Goal: Task Accomplishment & Management: Manage account settings

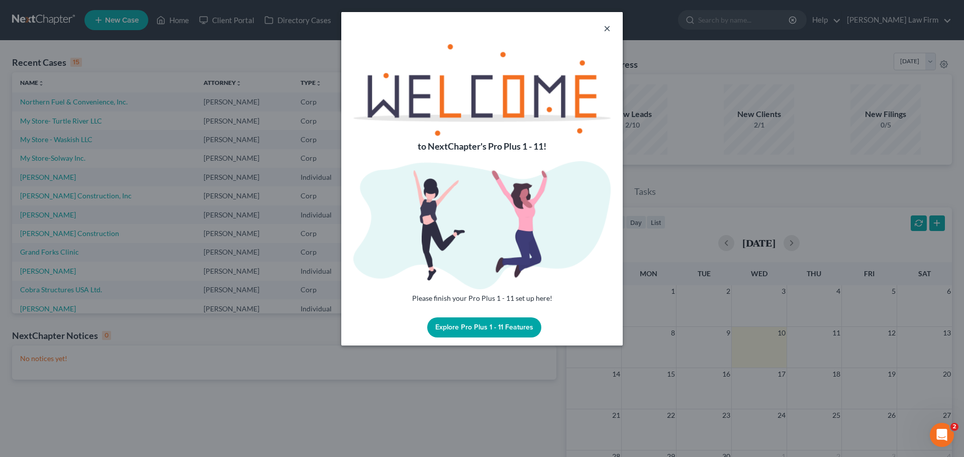
click at [609, 26] on button "×" at bounding box center [607, 28] width 7 height 12
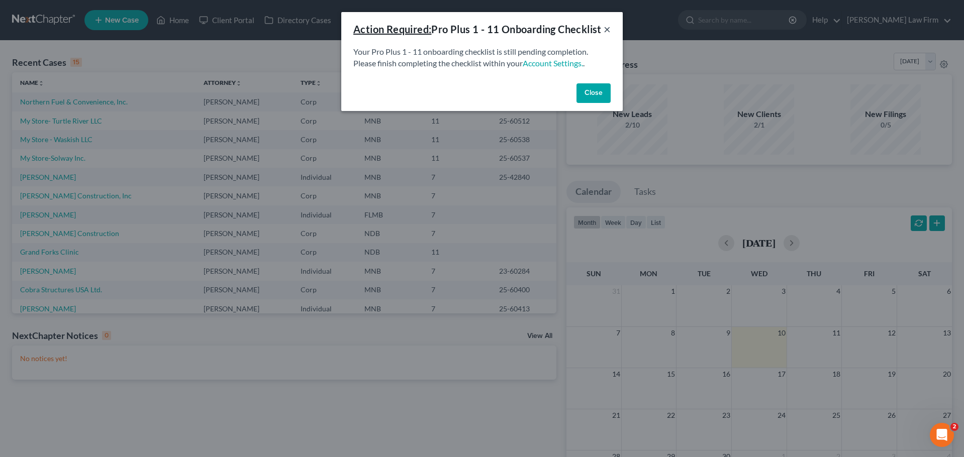
click at [604, 35] on button "×" at bounding box center [607, 29] width 7 height 12
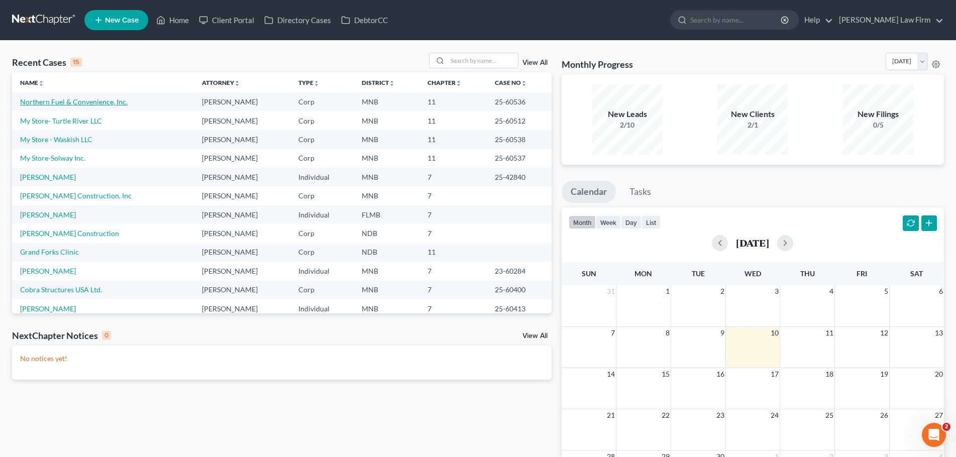
click at [81, 102] on link "Northern Fuel & Convenience, Inc." at bounding box center [74, 101] width 108 height 9
select select "7"
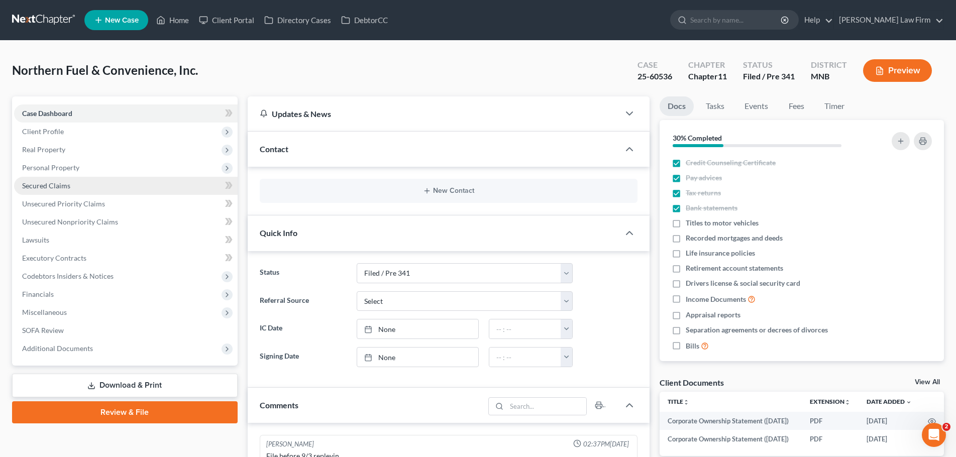
click at [73, 192] on link "Secured Claims" at bounding box center [126, 186] width 224 height 18
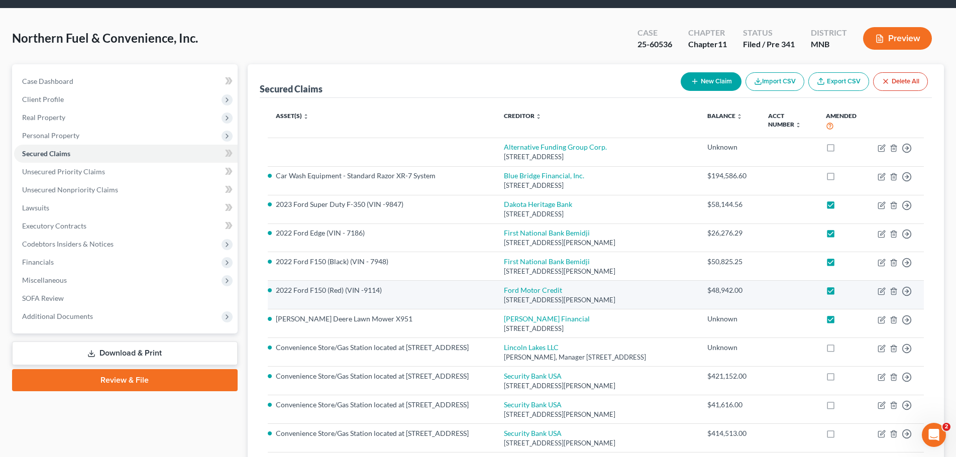
scroll to position [50, 0]
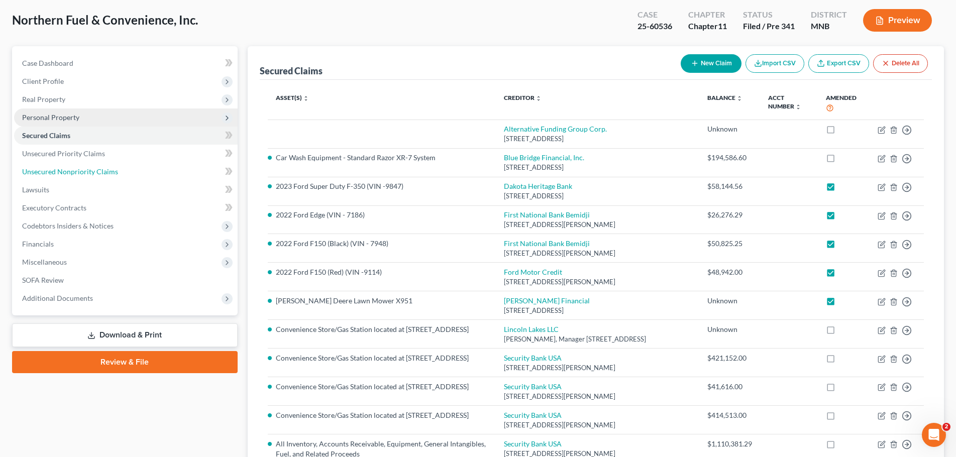
click at [88, 168] on span "Unsecured Nonpriority Claims" at bounding box center [70, 171] width 96 height 9
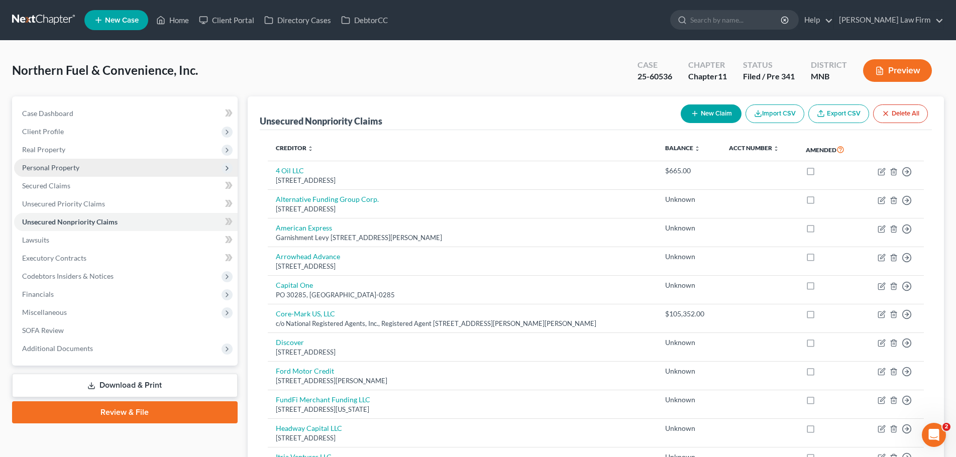
click at [58, 171] on span "Personal Property" at bounding box center [50, 167] width 57 height 9
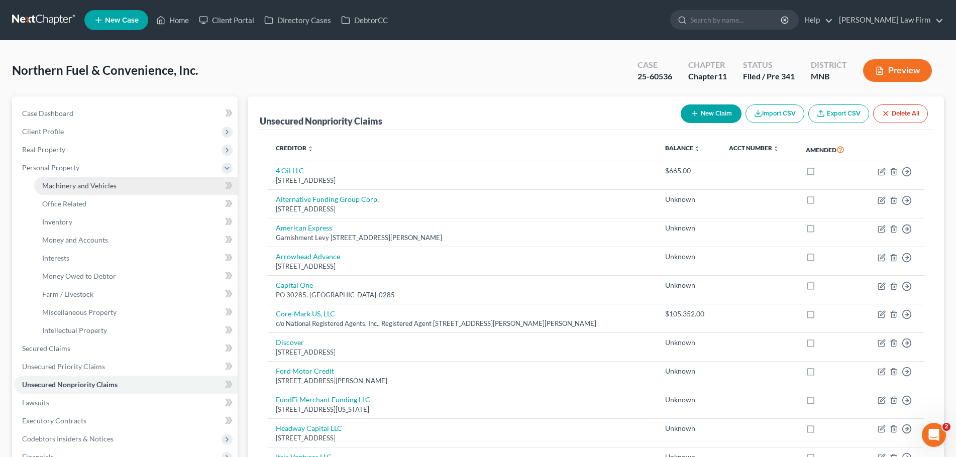
click at [84, 189] on span "Machinery and Vehicles" at bounding box center [79, 185] width 74 height 9
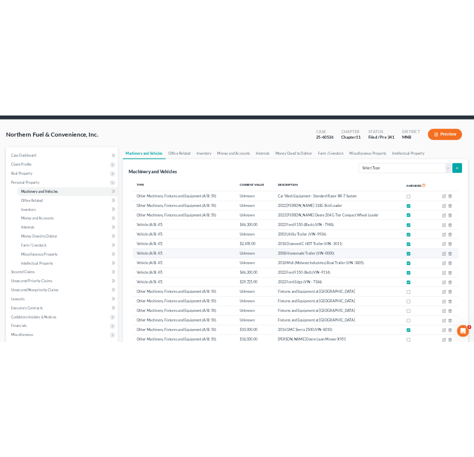
scroll to position [50, 0]
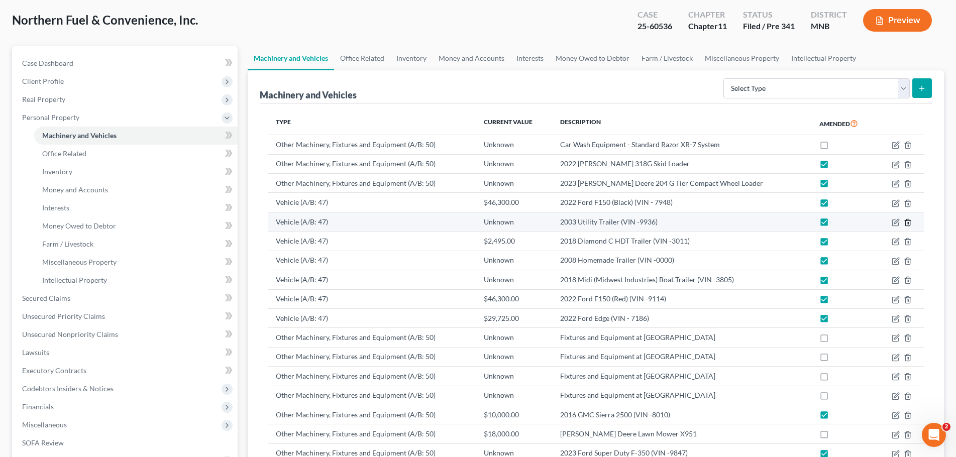
click at [909, 220] on icon "button" at bounding box center [908, 223] width 8 height 8
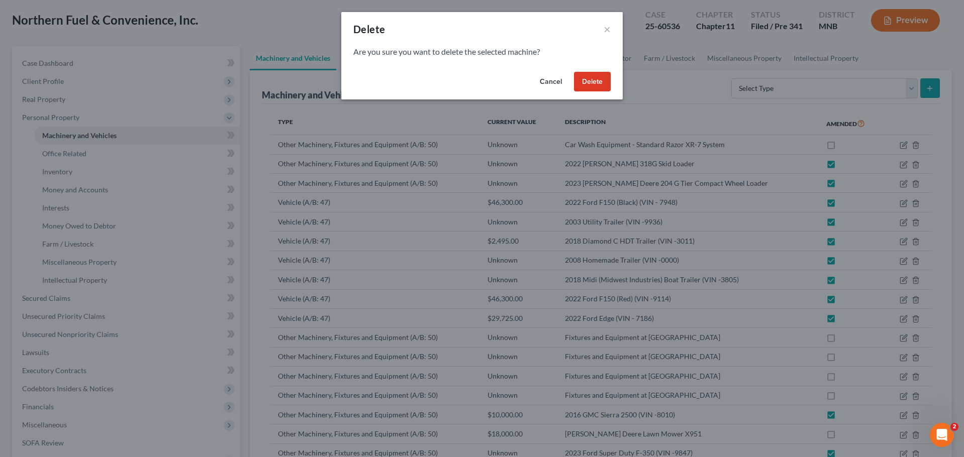
click at [597, 83] on button "Delete" at bounding box center [592, 82] width 37 height 20
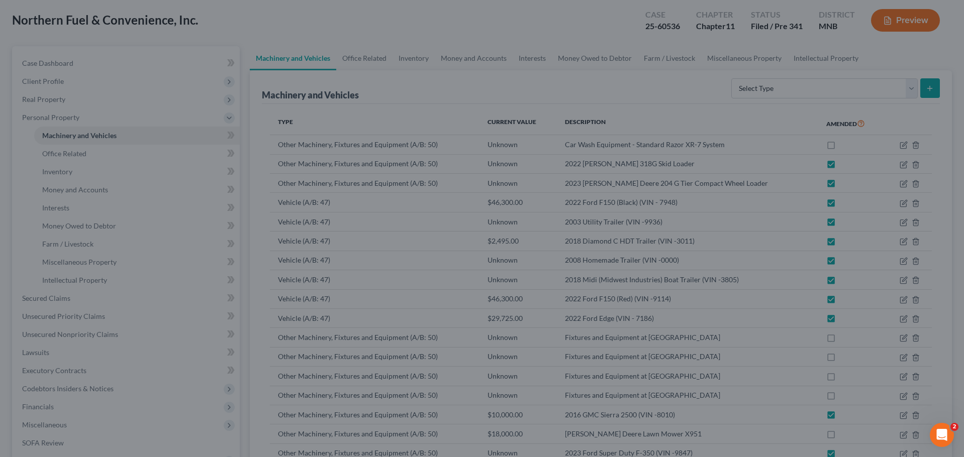
checkbox input "true"
checkbox input "false"
checkbox input "true"
checkbox input "false"
checkbox input "true"
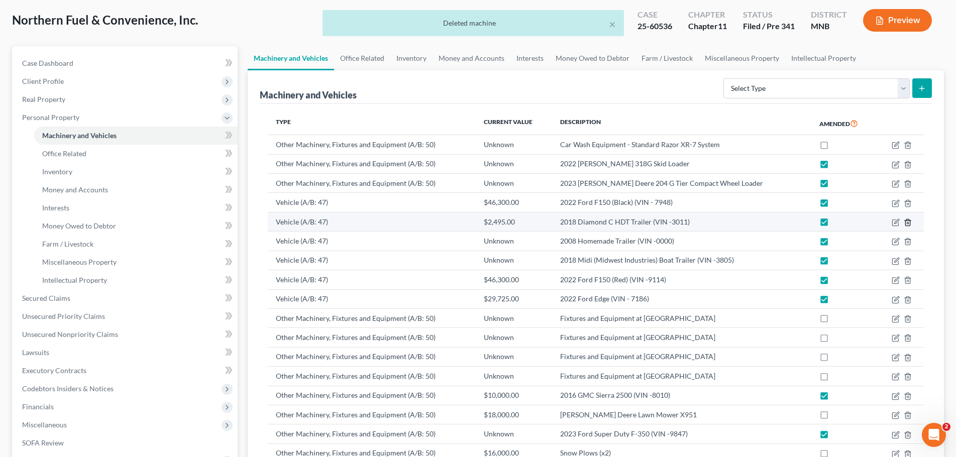
click at [909, 223] on line "button" at bounding box center [909, 223] width 0 height 2
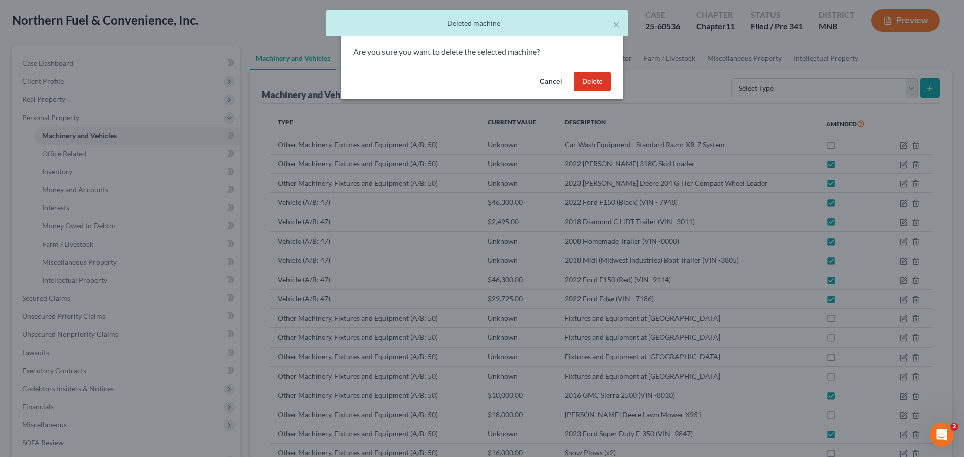
click at [593, 84] on button "Delete" at bounding box center [592, 82] width 37 height 20
checkbox input "true"
checkbox input "false"
checkbox input "true"
checkbox input "false"
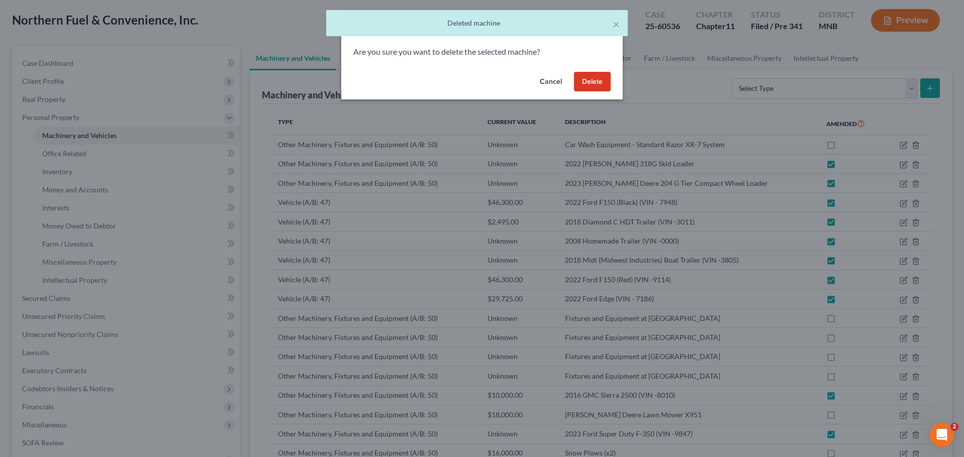
checkbox input "true"
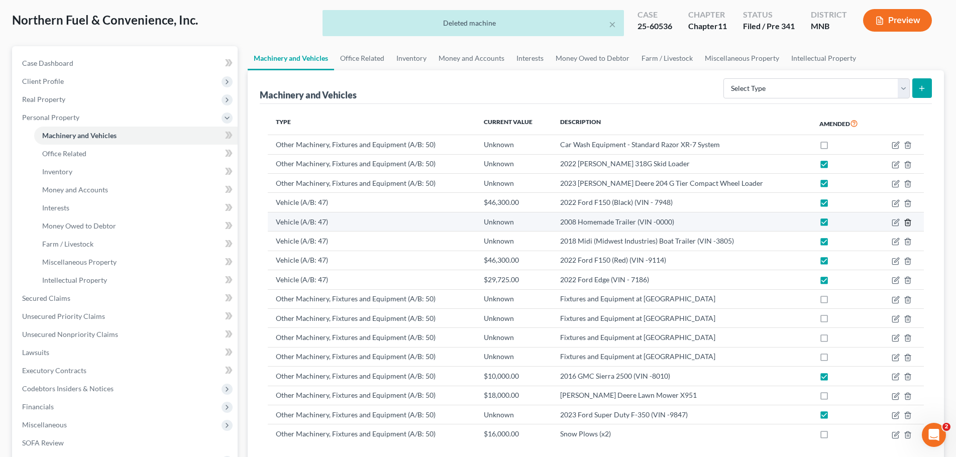
click at [909, 222] on icon "button" at bounding box center [908, 223] width 8 height 8
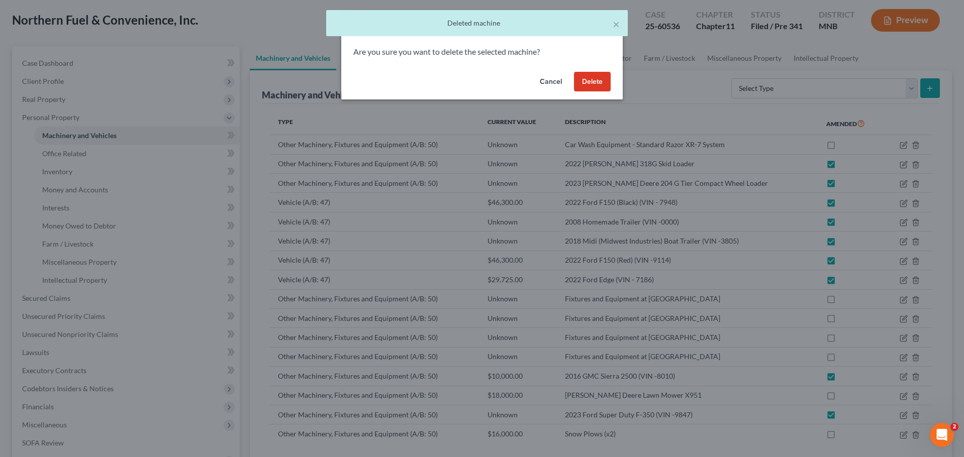
click at [591, 82] on button "Delete" at bounding box center [592, 82] width 37 height 20
checkbox input "true"
checkbox input "false"
checkbox input "true"
checkbox input "false"
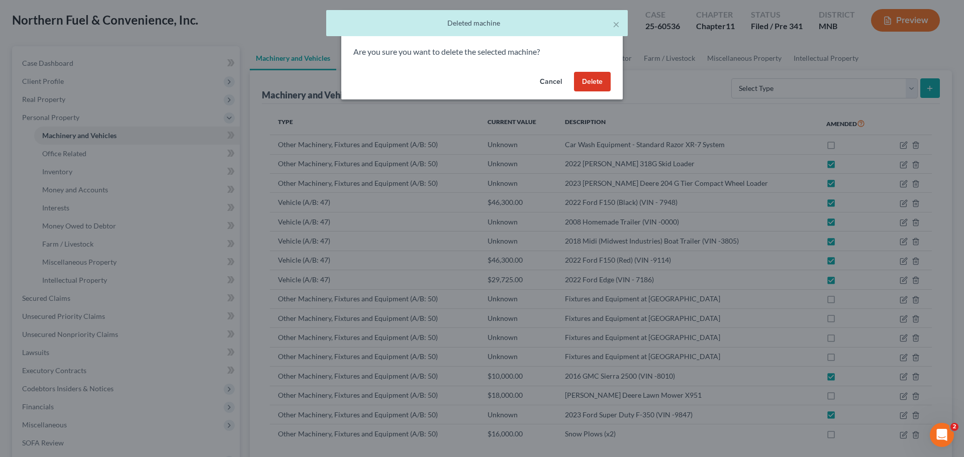
checkbox input "true"
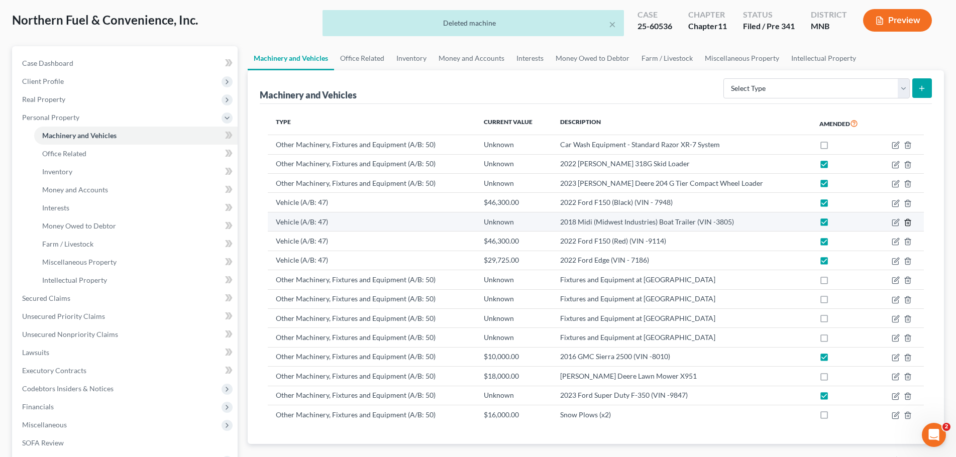
click at [910, 223] on icon "button" at bounding box center [908, 223] width 8 height 8
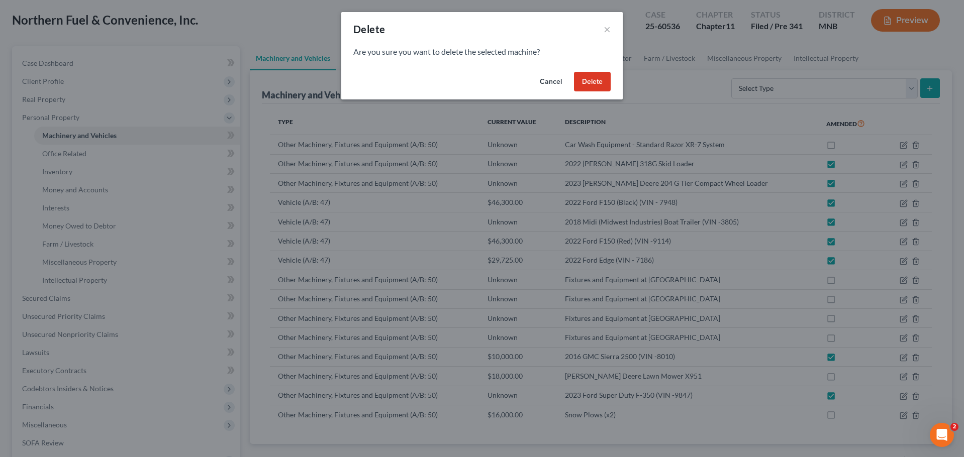
click at [591, 77] on button "Delete" at bounding box center [592, 82] width 37 height 20
checkbox input "true"
checkbox input "false"
checkbox input "true"
checkbox input "false"
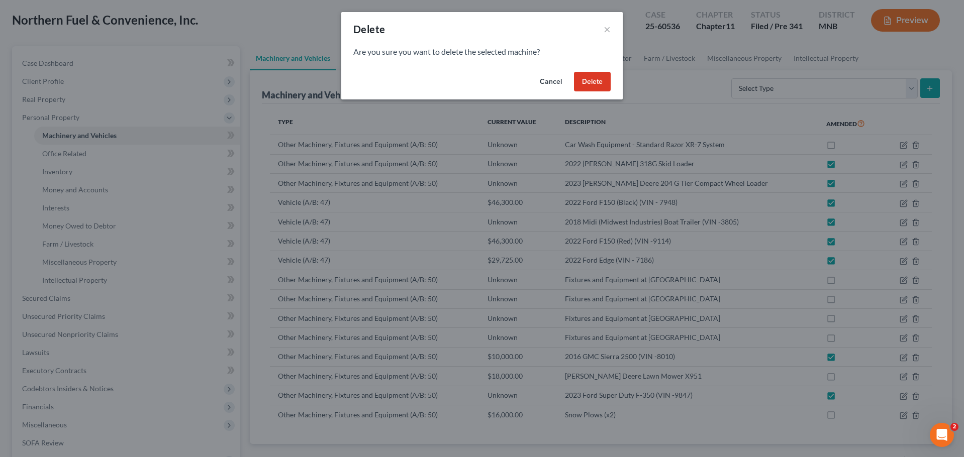
checkbox input "true"
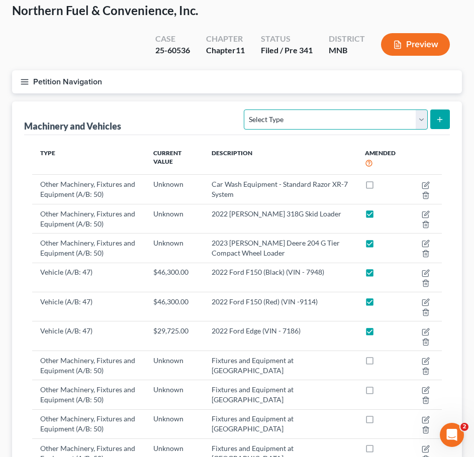
click at [312, 121] on select "Select Type Aircraft (A/B: 49) Other Machinery, Fixtures and Equipment (A/B: 50…" at bounding box center [335, 120] width 183 height 20
drag, startPoint x: 312, startPoint y: 121, endPoint x: 289, endPoint y: 105, distance: 27.8
click at [312, 121] on select "Select Type Aircraft (A/B: 49) Other Machinery, Fixtures and Equipment (A/B: 50…" at bounding box center [335, 120] width 183 height 20
click at [29, 80] on button "Petition Navigation" at bounding box center [237, 81] width 450 height 23
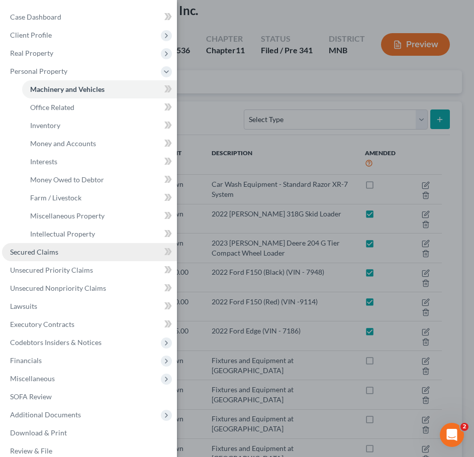
click at [45, 252] on span "Secured Claims" at bounding box center [34, 252] width 48 height 9
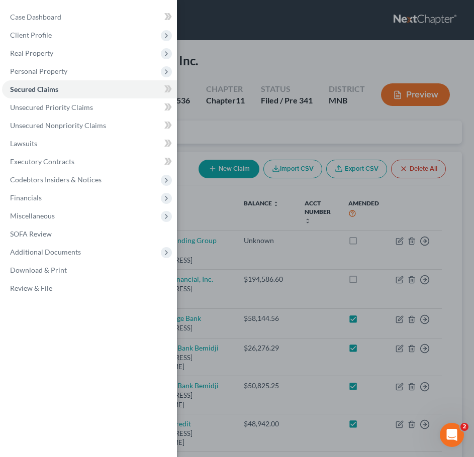
click at [190, 140] on div "Case Dashboard Payments Invoices Payments Payments Credit Report Client Profile" at bounding box center [237, 228] width 474 height 457
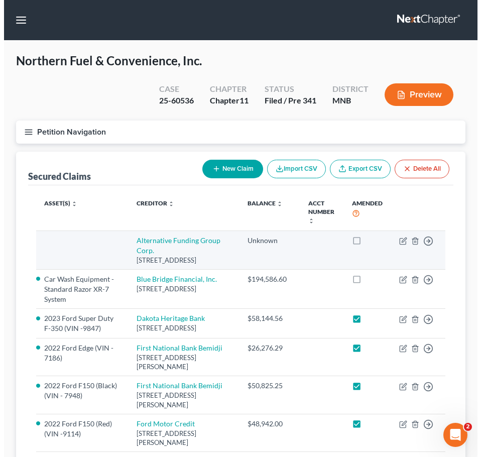
scroll to position [101, 0]
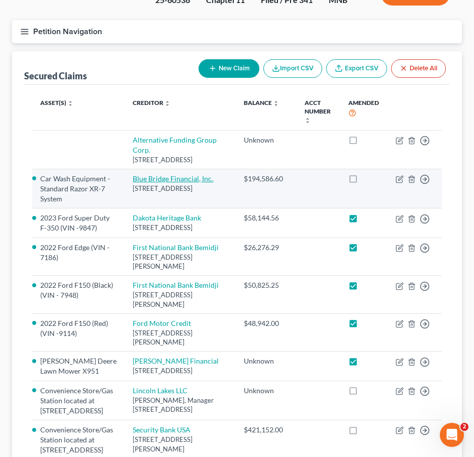
click at [159, 183] on link "Blue Bridge Financial, Inc." at bounding box center [173, 178] width 80 height 9
select select "48"
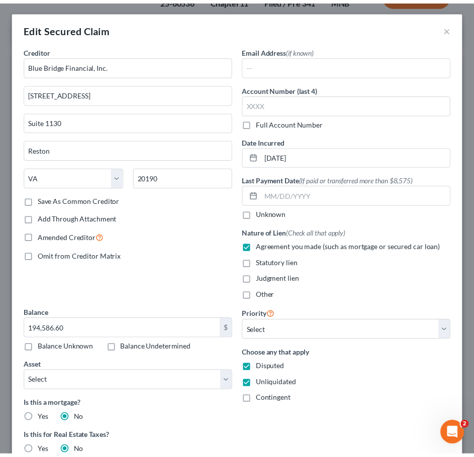
scroll to position [0, 0]
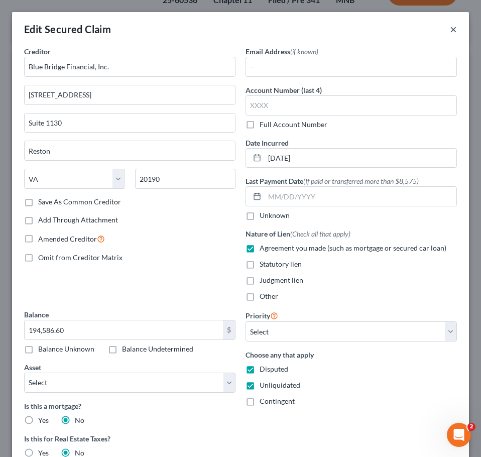
click at [450, 28] on button "×" at bounding box center [453, 29] width 7 height 12
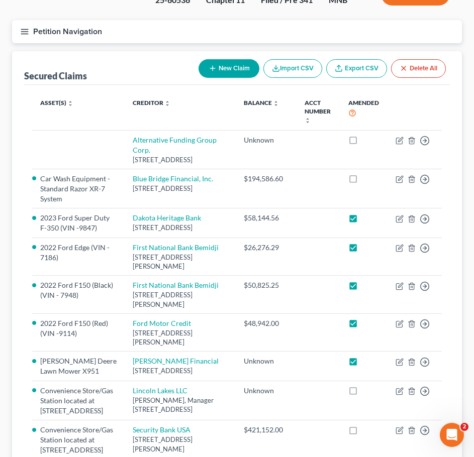
click at [22, 32] on icon "button" at bounding box center [24, 31] width 9 height 9
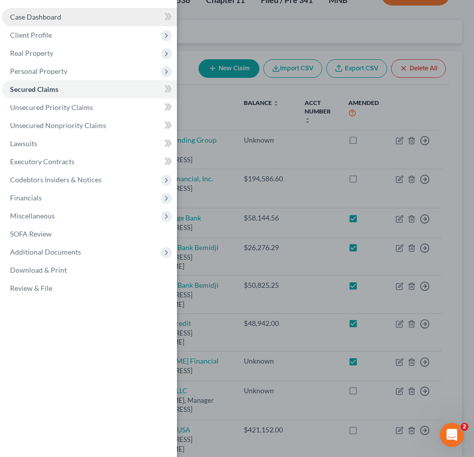
click at [38, 19] on span "Case Dashboard" at bounding box center [35, 17] width 51 height 9
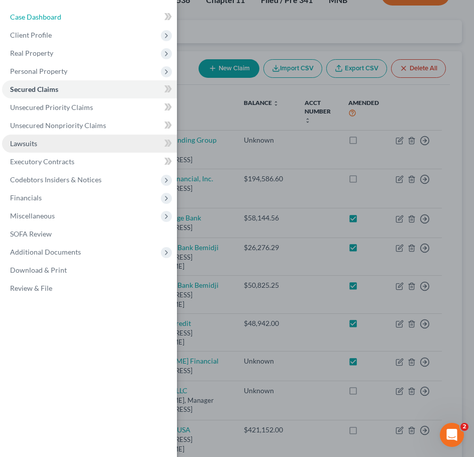
select select "7"
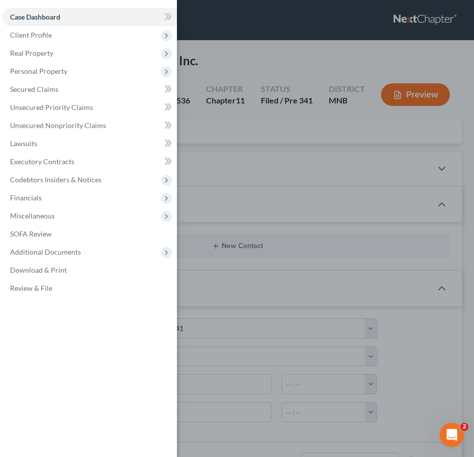
click at [284, 51] on div "Case Dashboard Payments Invoices Payments Payments Credit Report Client Profile" at bounding box center [237, 228] width 474 height 457
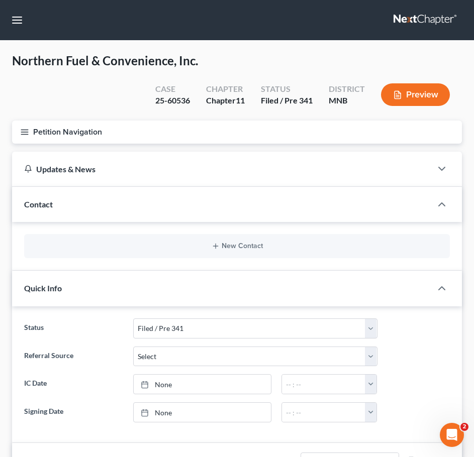
click at [74, 202] on div "Contact" at bounding box center [222, 204] width 420 height 35
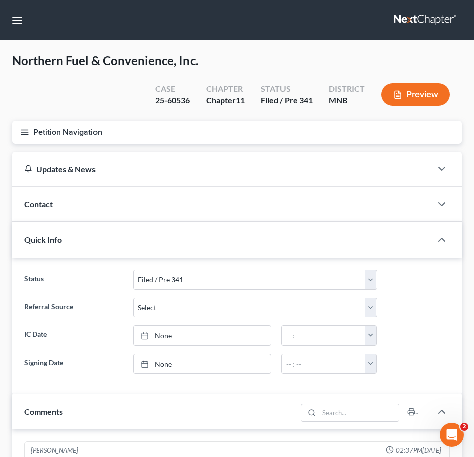
click at [91, 203] on div "Contact" at bounding box center [222, 204] width 420 height 35
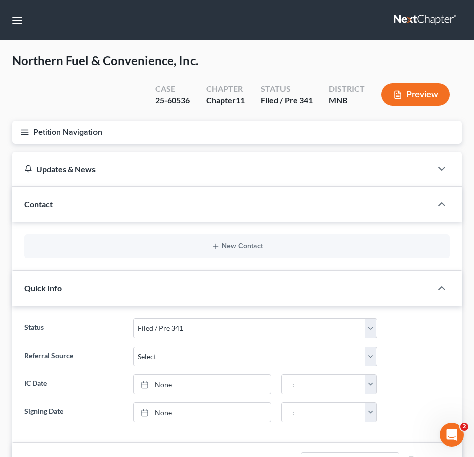
click at [96, 205] on div "Contact" at bounding box center [222, 204] width 420 height 35
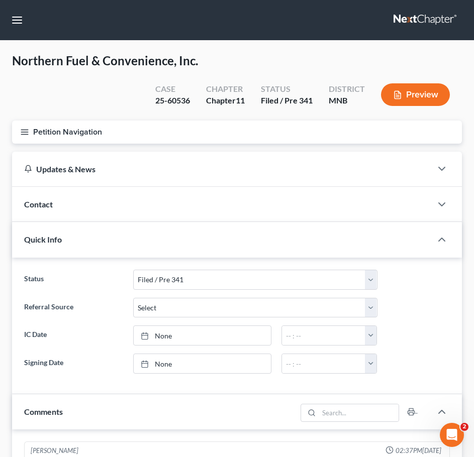
click at [24, 132] on line "button" at bounding box center [24, 132] width 7 height 0
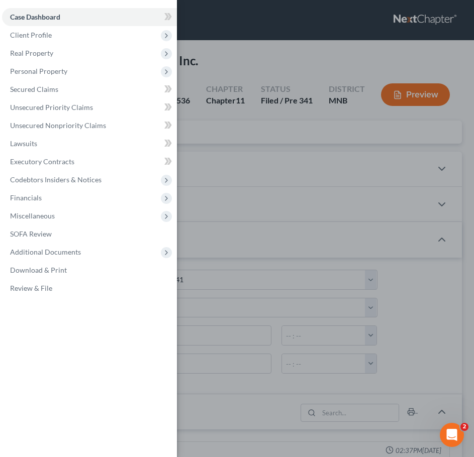
click at [272, 48] on div "Case Dashboard Payments Invoices Payments Payments Credit Report Client Profile" at bounding box center [237, 228] width 474 height 457
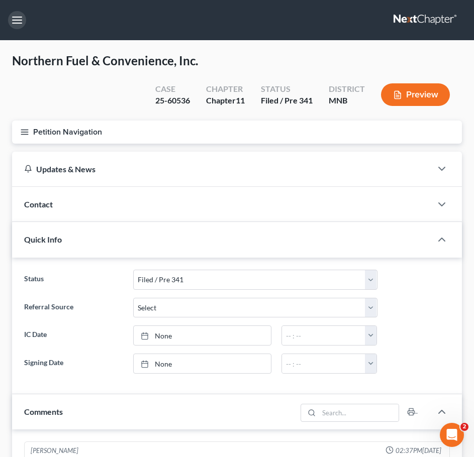
click at [17, 18] on button "button" at bounding box center [17, 20] width 18 height 18
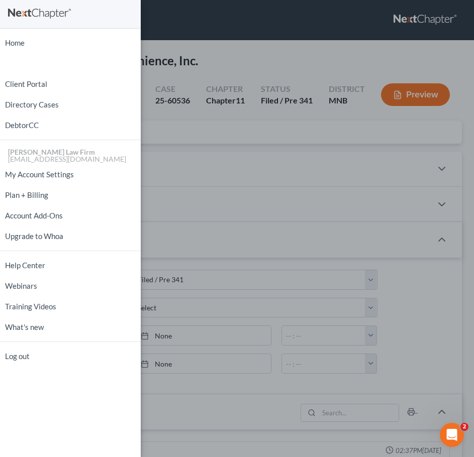
click at [226, 63] on div "Home New Case Client Portal Directory Cases DebtorCC [PERSON_NAME] Law Firm [EM…" at bounding box center [237, 228] width 474 height 457
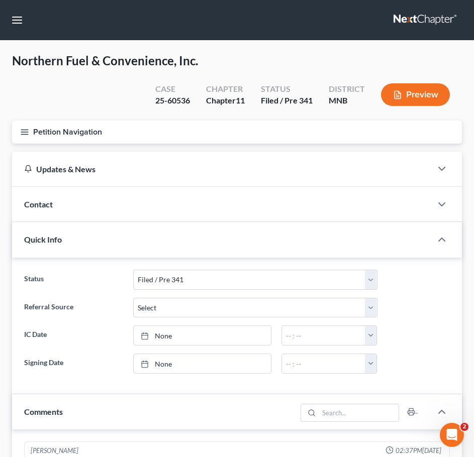
click at [24, 133] on icon "button" at bounding box center [24, 132] width 9 height 9
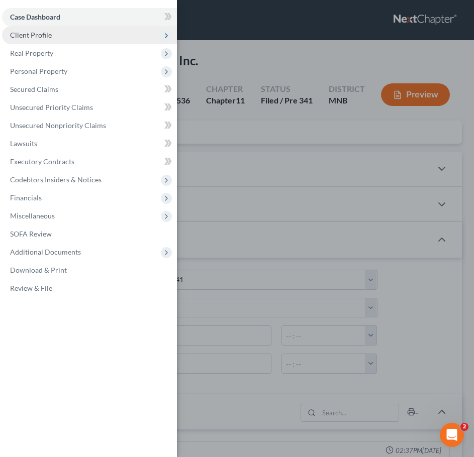
click at [48, 38] on span "Client Profile" at bounding box center [31, 35] width 42 height 9
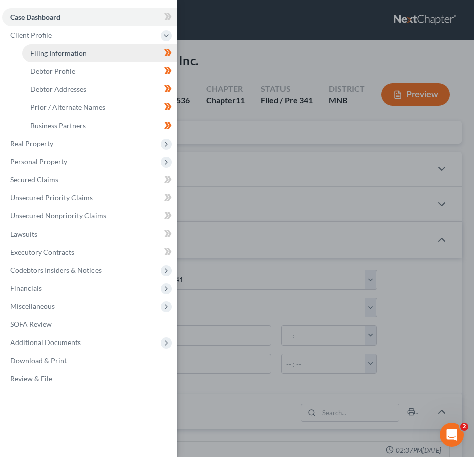
click at [55, 57] on span "Filing Information" at bounding box center [58, 53] width 57 height 9
select select "3"
select select "1"
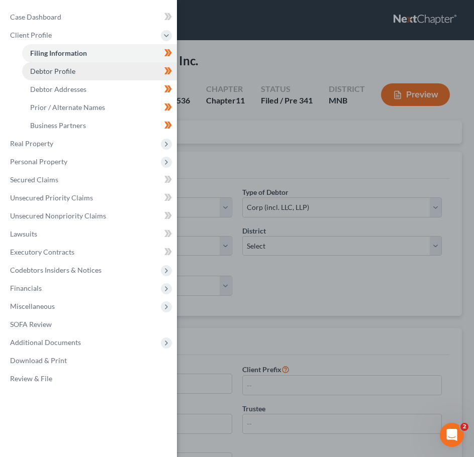
click at [59, 72] on span "Debtor Profile" at bounding box center [52, 71] width 45 height 9
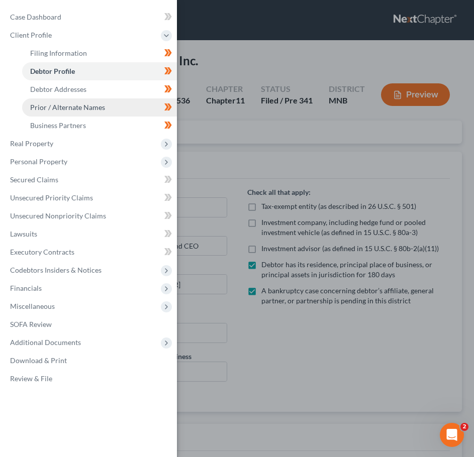
radio input "true"
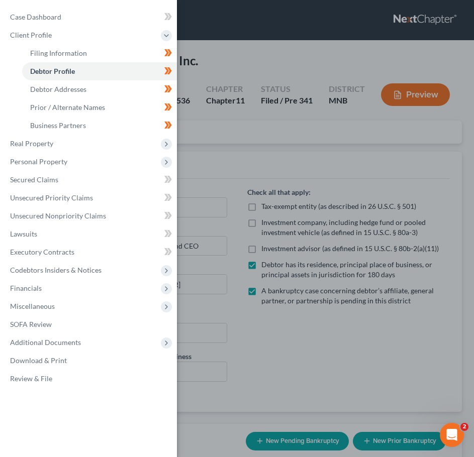
click at [287, 136] on div "Case Dashboard Payments Invoices Payments Payments Credit Report Client Profile" at bounding box center [237, 228] width 474 height 457
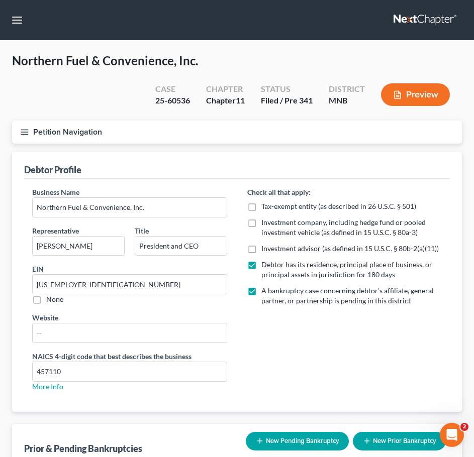
click at [93, 71] on div "Northern Fuel & Convenience, Inc. Upgraded Case 25-60536 Chapter Chapter 11 Sta…" at bounding box center [237, 87] width 450 height 68
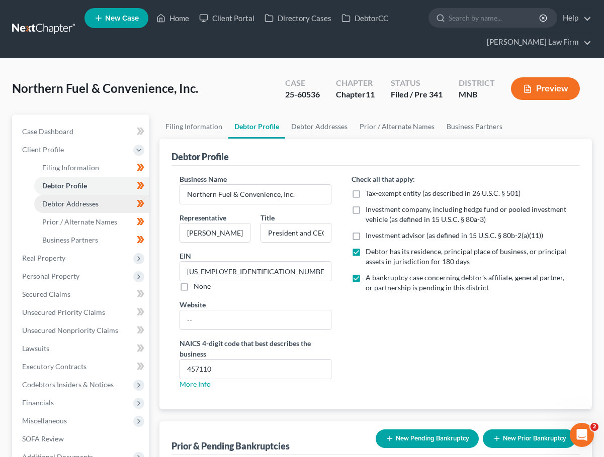
click at [54, 207] on span "Debtor Addresses" at bounding box center [70, 204] width 56 height 9
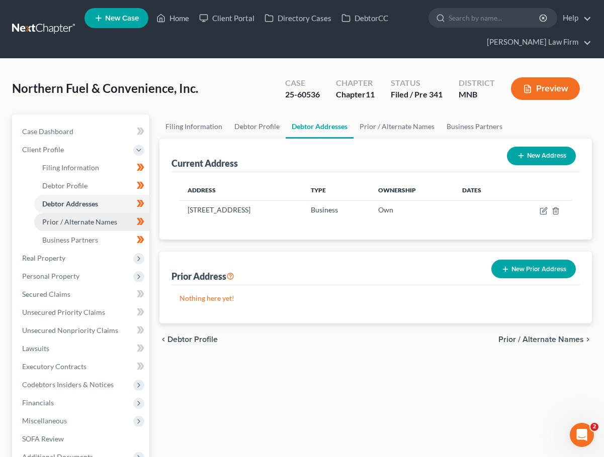
click at [92, 223] on span "Prior / Alternate Names" at bounding box center [79, 222] width 75 height 9
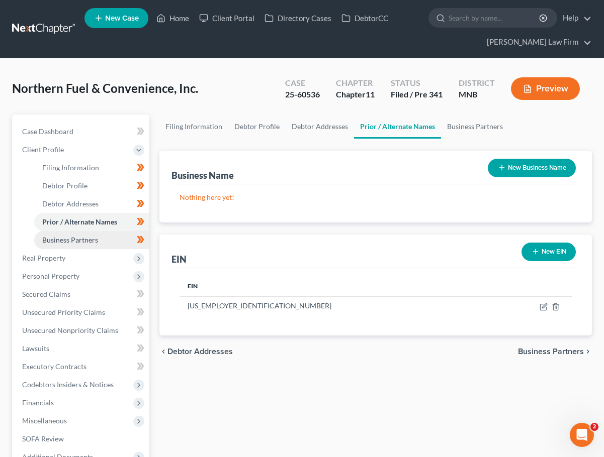
click at [78, 238] on span "Business Partners" at bounding box center [70, 240] width 56 height 9
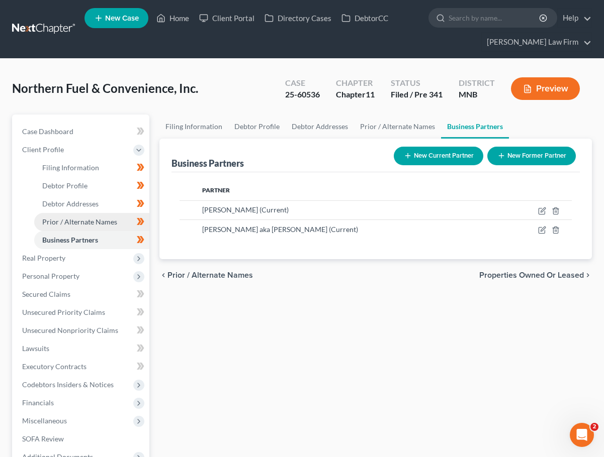
click at [79, 223] on span "Prior / Alternate Names" at bounding box center [79, 222] width 75 height 9
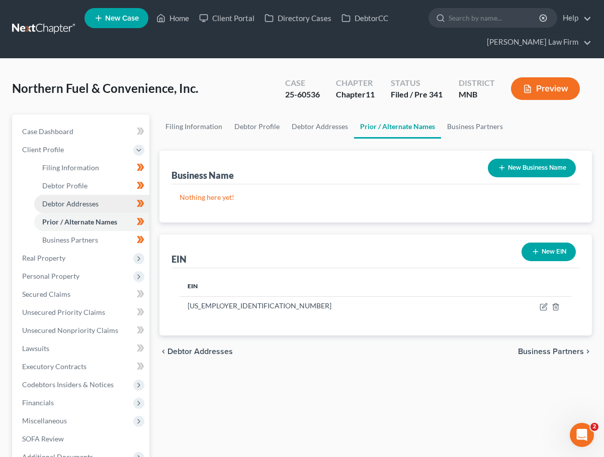
click at [79, 207] on span "Debtor Addresses" at bounding box center [70, 204] width 56 height 9
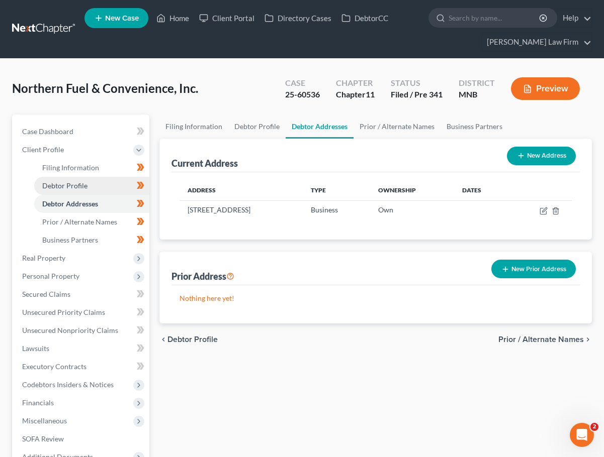
click at [78, 188] on span "Debtor Profile" at bounding box center [64, 185] width 45 height 9
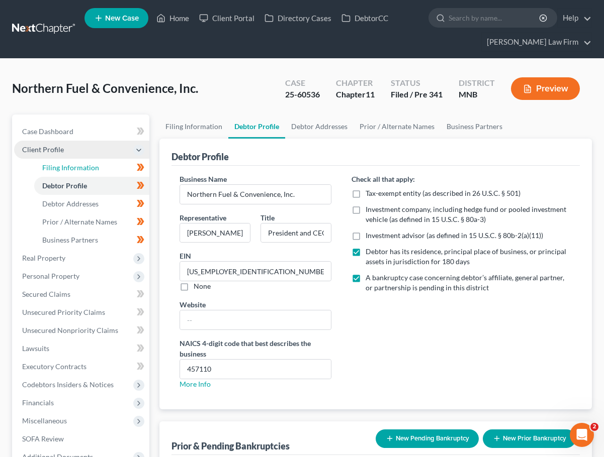
click at [79, 171] on span "Filing Information" at bounding box center [70, 167] width 57 height 9
select select "3"
select select "1"
select select "42"
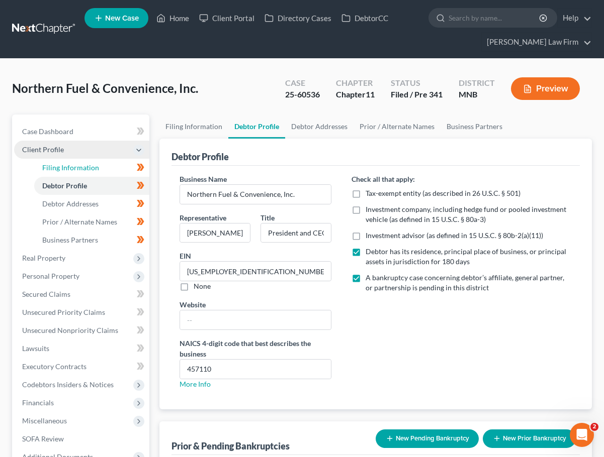
select select "1"
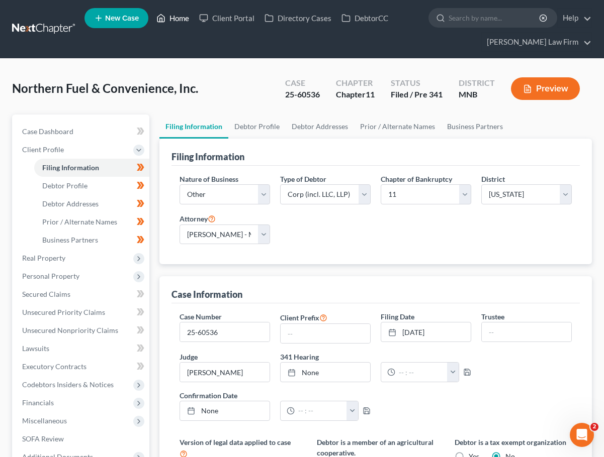
drag, startPoint x: 176, startPoint y: 18, endPoint x: 176, endPoint y: 66, distance: 48.8
click at [176, 18] on link "Home" at bounding box center [172, 18] width 43 height 18
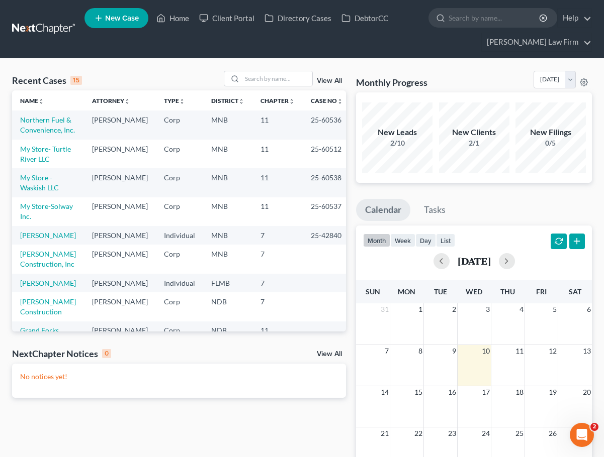
click at [42, 153] on td "My Store- Turtle River LLC" at bounding box center [48, 154] width 72 height 29
click at [40, 156] on link "My Store- Turtle River LLC" at bounding box center [45, 154] width 51 height 19
select select "10"
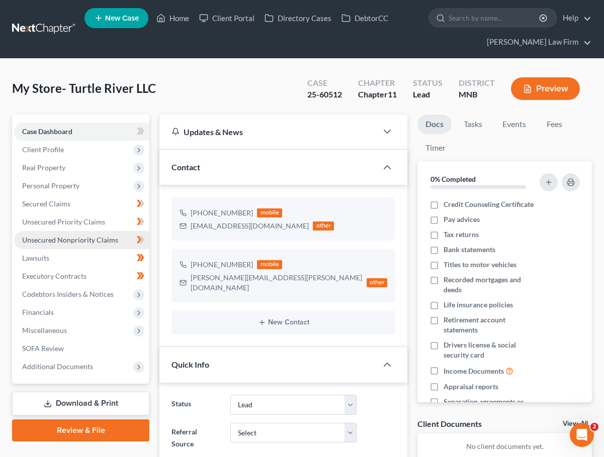
click at [59, 237] on span "Unsecured Nonpriority Claims" at bounding box center [70, 240] width 96 height 9
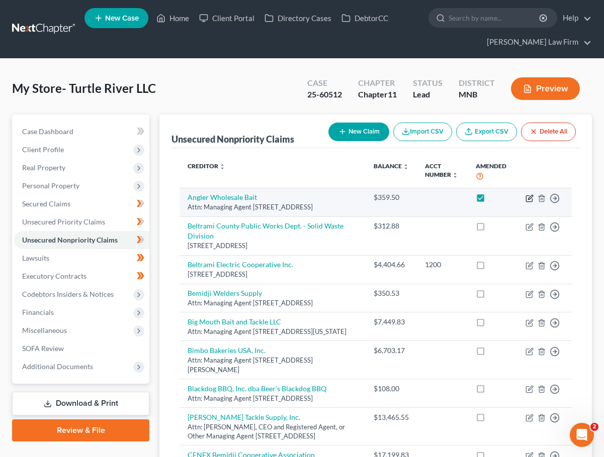
click at [528, 198] on icon "button" at bounding box center [529, 198] width 8 height 8
select select "24"
select select "15"
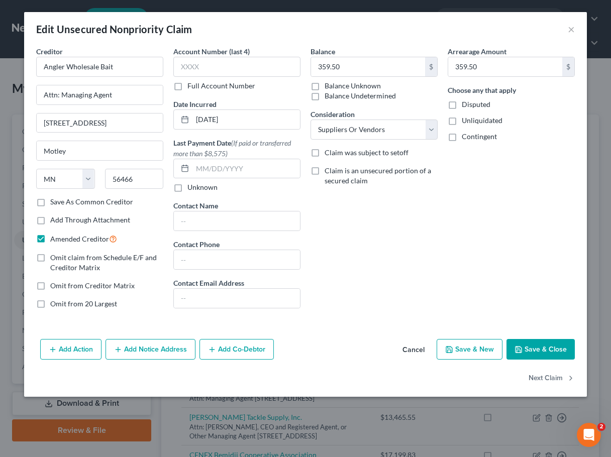
drag, startPoint x: 563, startPoint y: 24, endPoint x: 574, endPoint y: 29, distance: 11.7
click at [563, 24] on div "Edit Unsecured Nonpriority Claim ×" at bounding box center [305, 29] width 563 height 34
click at [576, 30] on div "Edit Unsecured Nonpriority Claim ×" at bounding box center [305, 29] width 563 height 34
click at [571, 29] on button "×" at bounding box center [571, 29] width 7 height 12
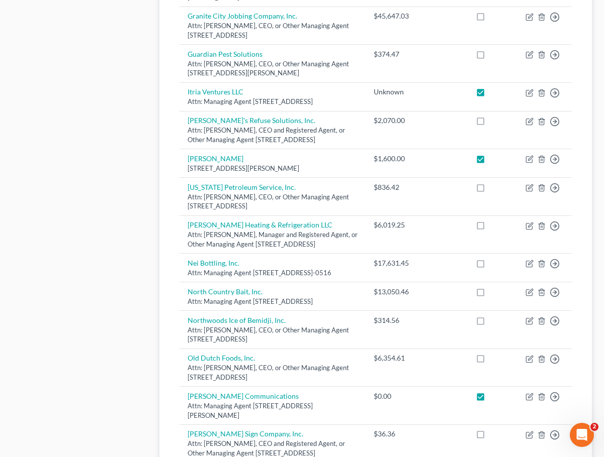
scroll to position [704, 0]
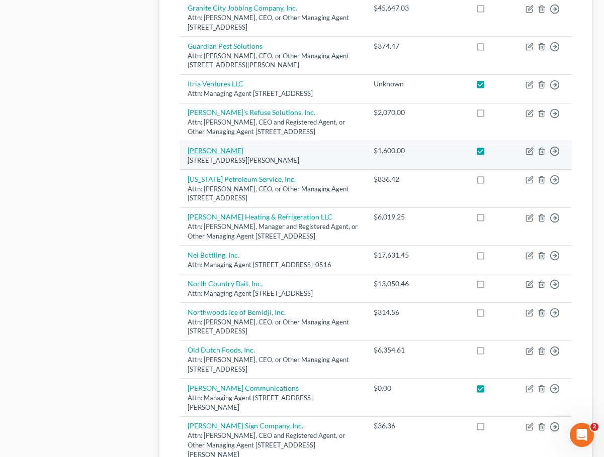
click at [213, 155] on link "[PERSON_NAME]" at bounding box center [215, 150] width 56 height 9
select select "24"
select select "15"
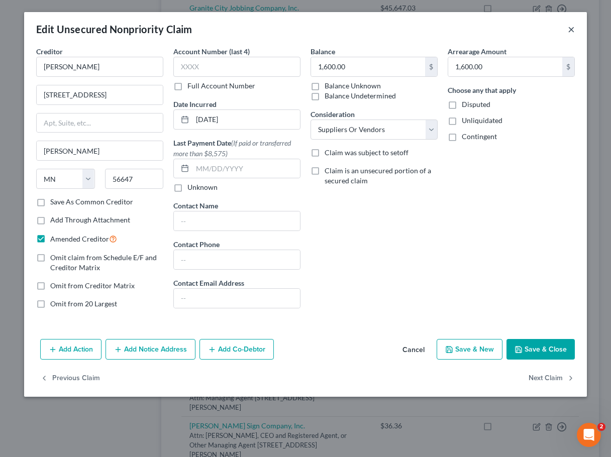
drag, startPoint x: 569, startPoint y: 31, endPoint x: 396, endPoint y: 228, distance: 262.1
click at [569, 31] on button "×" at bounding box center [571, 29] width 7 height 12
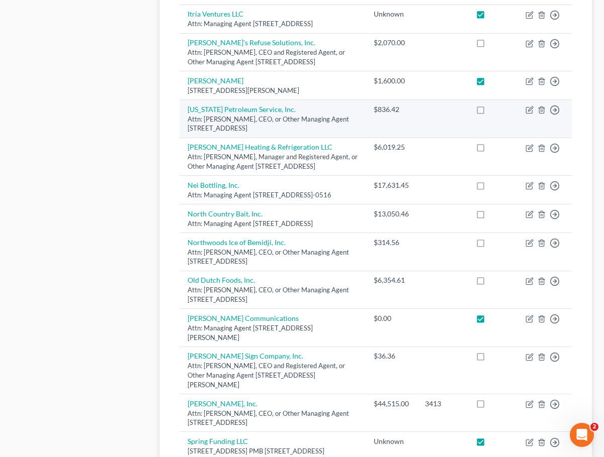
scroll to position [905, 0]
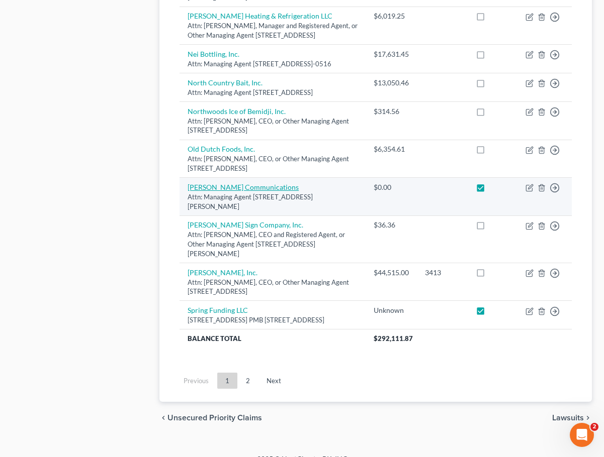
click at [255, 191] on link "[PERSON_NAME] Communications" at bounding box center [242, 187] width 111 height 9
select select "24"
select select "16"
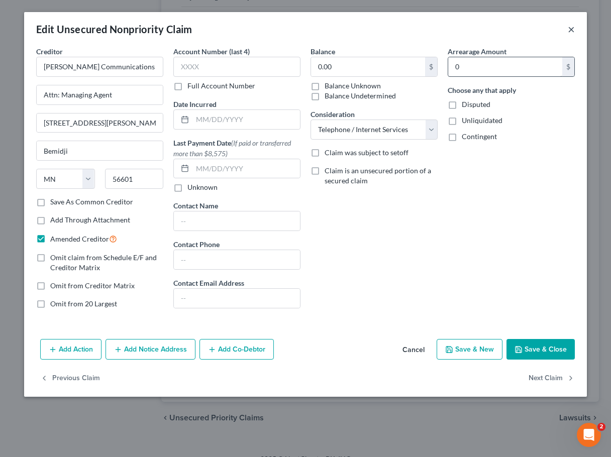
drag, startPoint x: 569, startPoint y: 32, endPoint x: 467, endPoint y: 59, distance: 105.9
click at [569, 32] on button "×" at bounding box center [571, 29] width 7 height 12
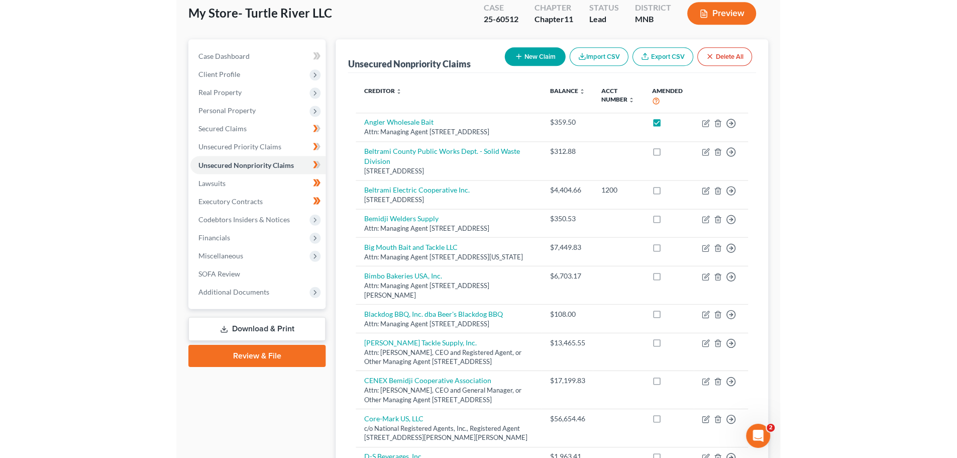
scroll to position [0, 0]
